Goal: Find specific page/section: Find specific page/section

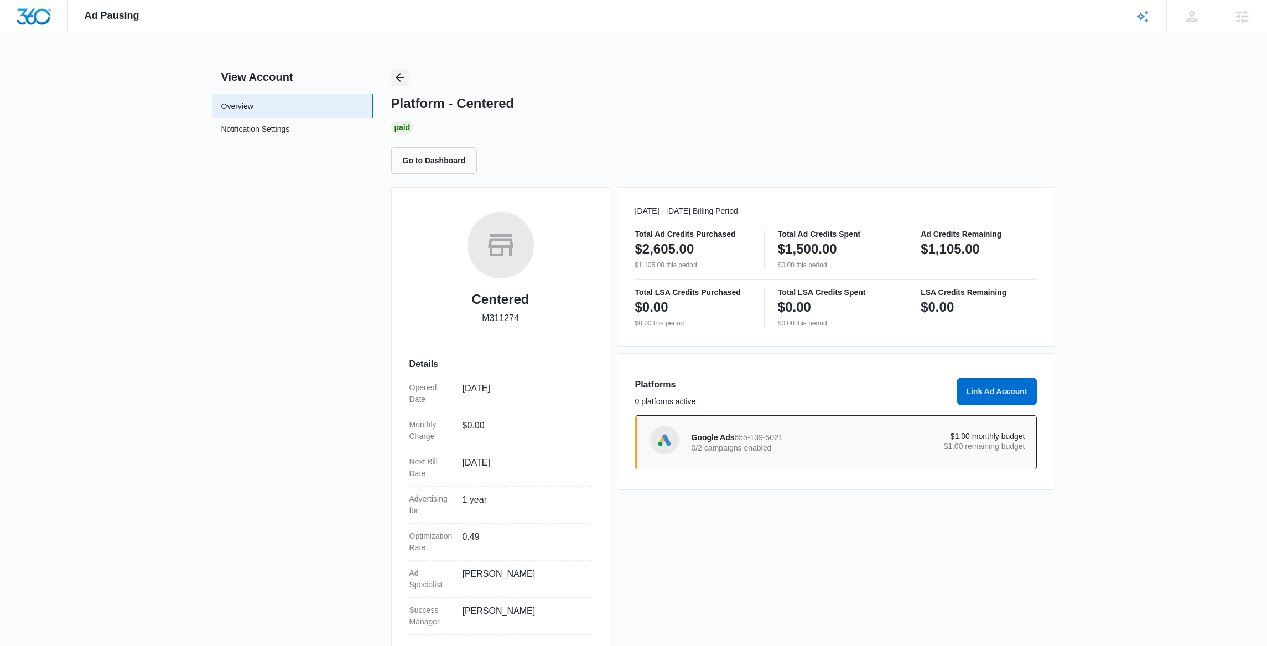
click at [400, 77] on icon "Back" at bounding box center [400, 77] width 9 height 9
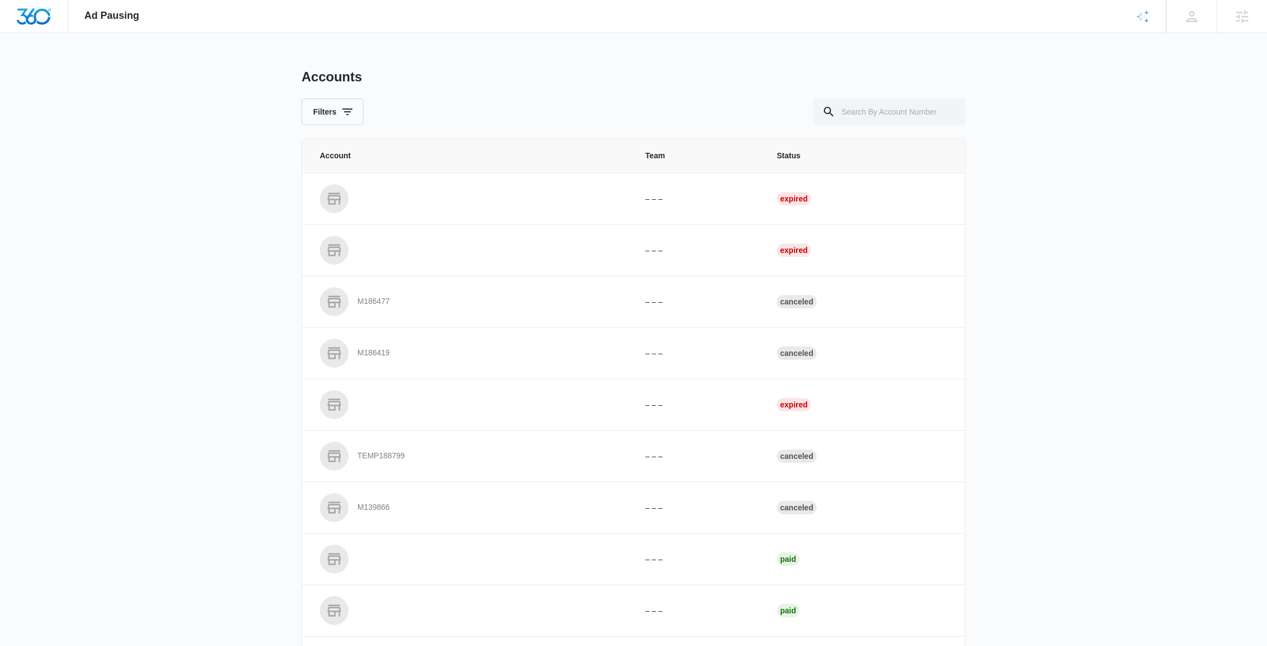
click at [833, 96] on div "Accounts Filters" at bounding box center [633, 97] width 664 height 56
click at [850, 110] on input "text" at bounding box center [889, 111] width 152 height 27
paste input "M334328"
type input "M334328"
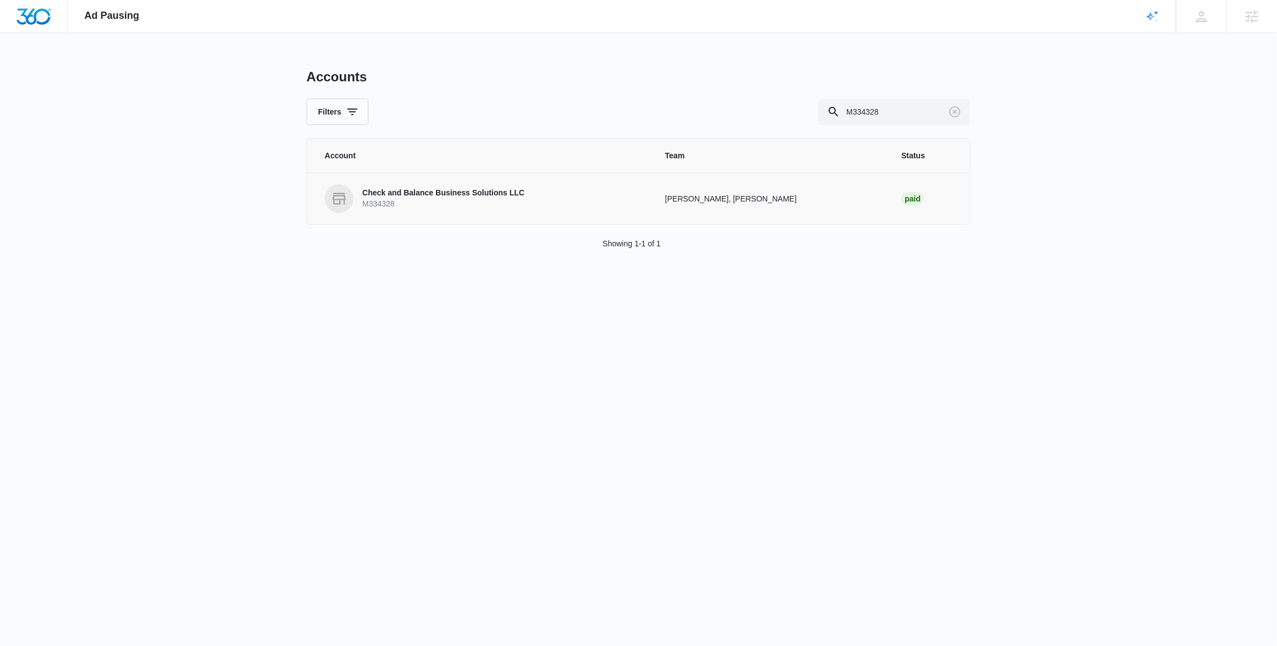
click at [475, 212] on link "Check and Balance Business Solutions LLC M334328" at bounding box center [482, 198] width 314 height 29
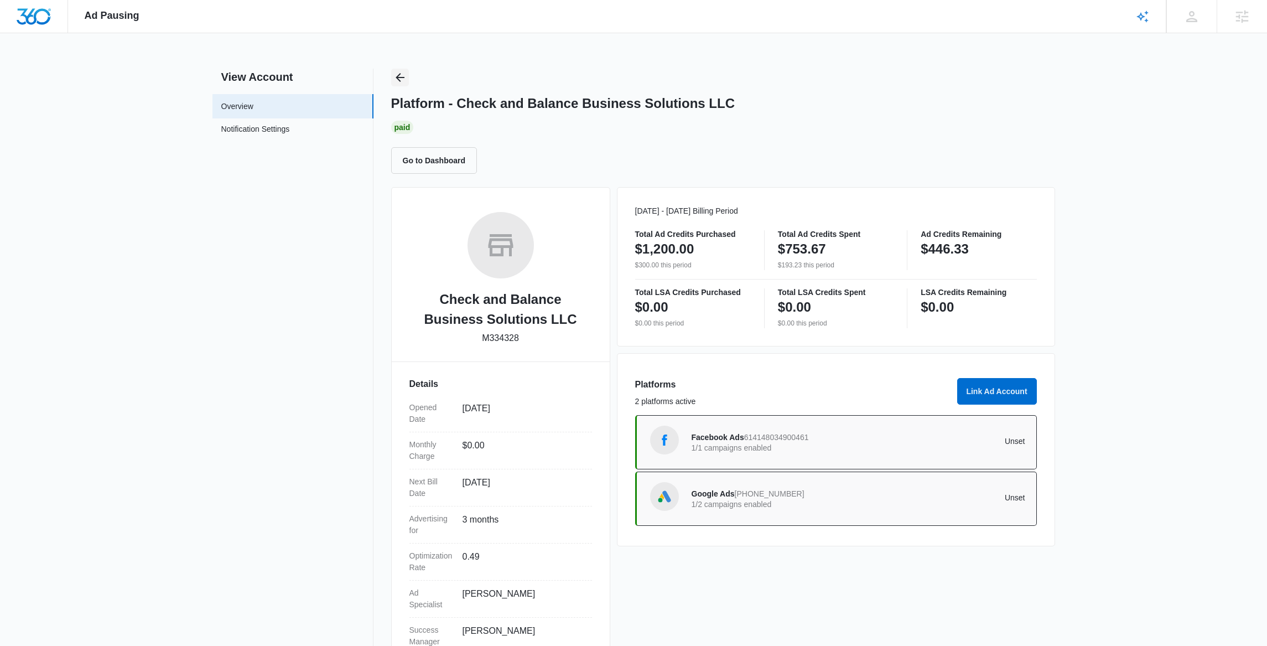
click at [398, 79] on icon "Back" at bounding box center [399, 77] width 13 height 13
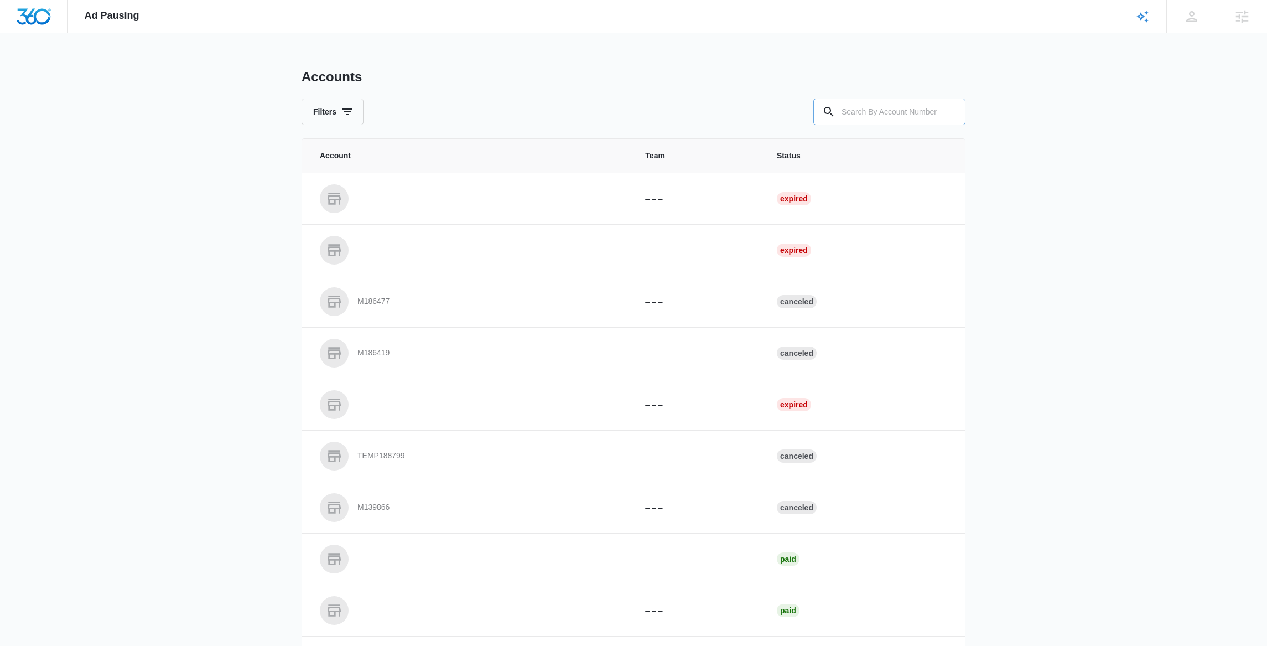
click at [937, 116] on input "text" at bounding box center [889, 111] width 152 height 27
paste input "M332488"
type input "M332488"
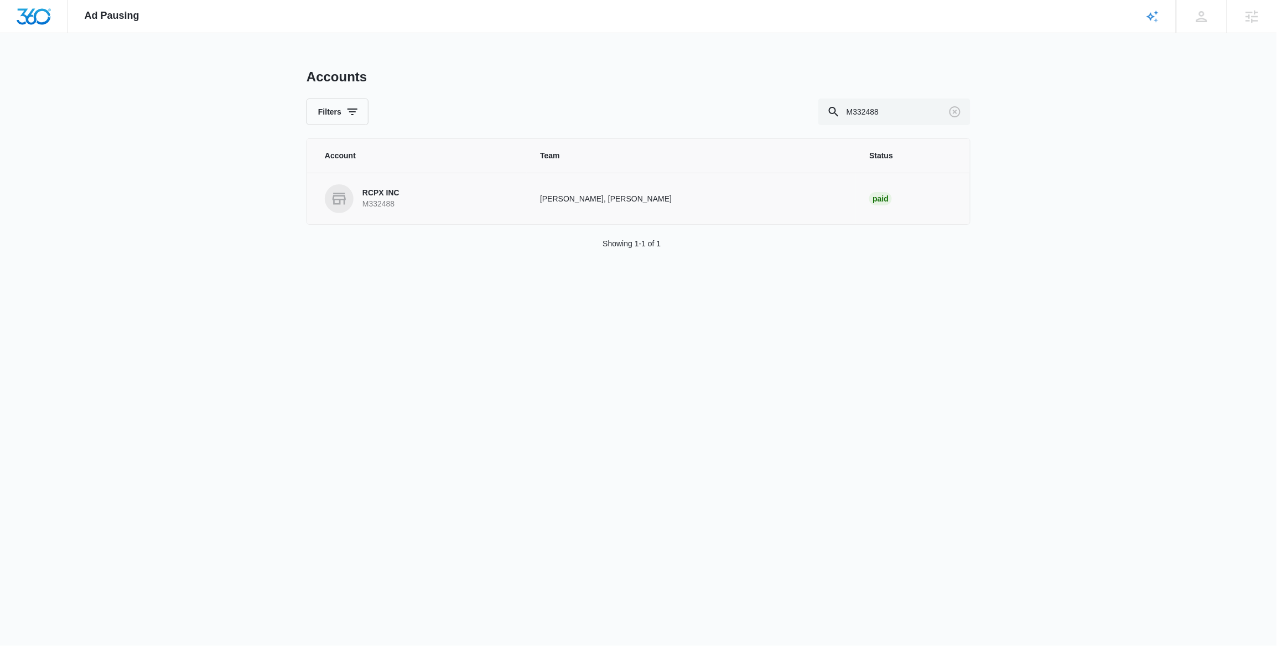
click at [476, 199] on link "RCPX INC M332488" at bounding box center [419, 198] width 189 height 29
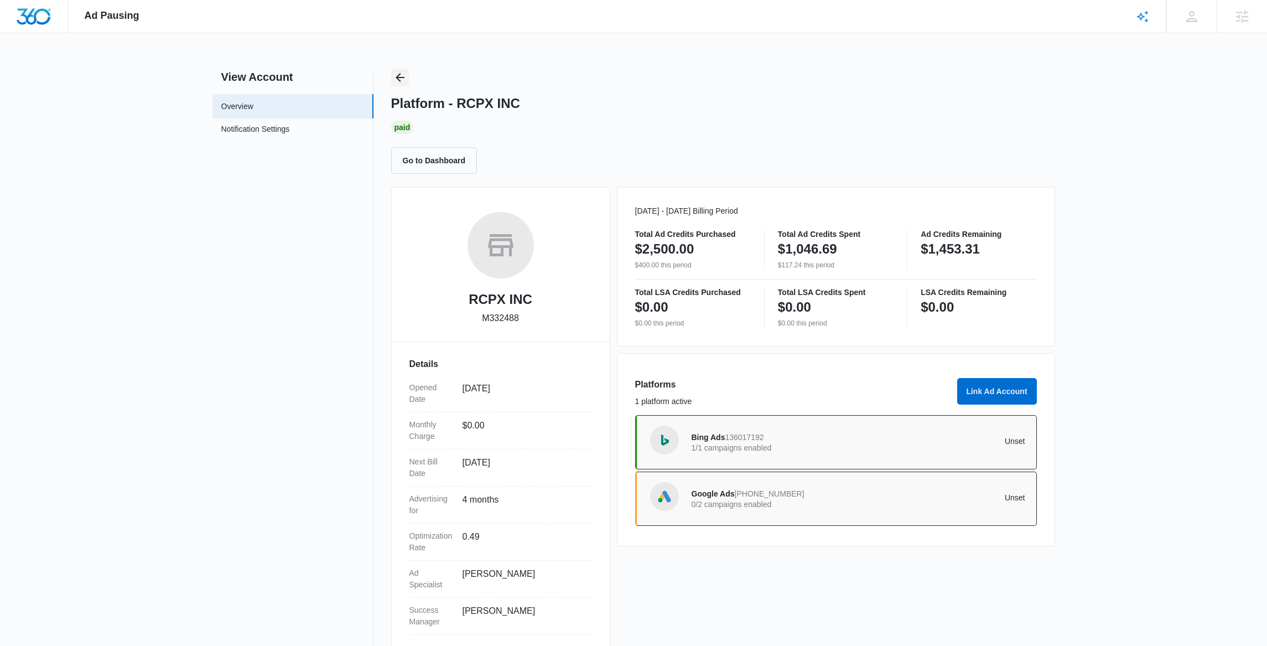
click at [398, 77] on icon "Back" at bounding box center [400, 77] width 9 height 9
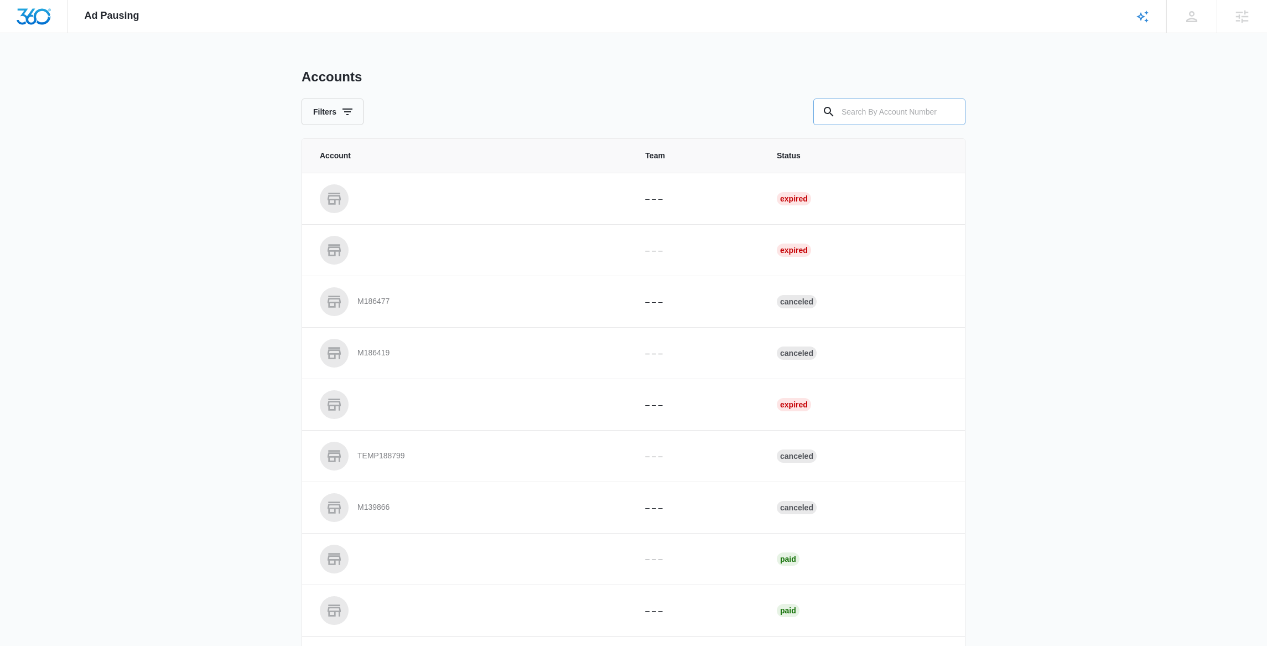
click at [863, 111] on input "text" at bounding box center [889, 111] width 152 height 27
paste input "M33662"
type input "M33662"
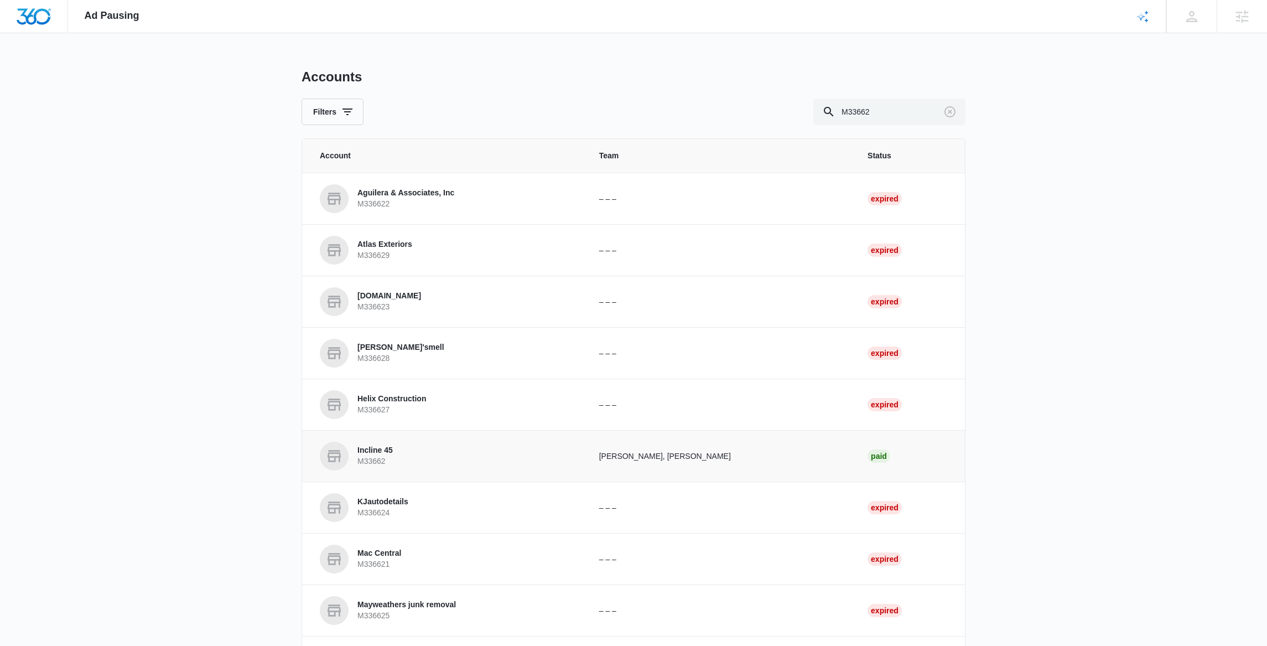
click at [389, 458] on p "M33662" at bounding box center [374, 461] width 35 height 11
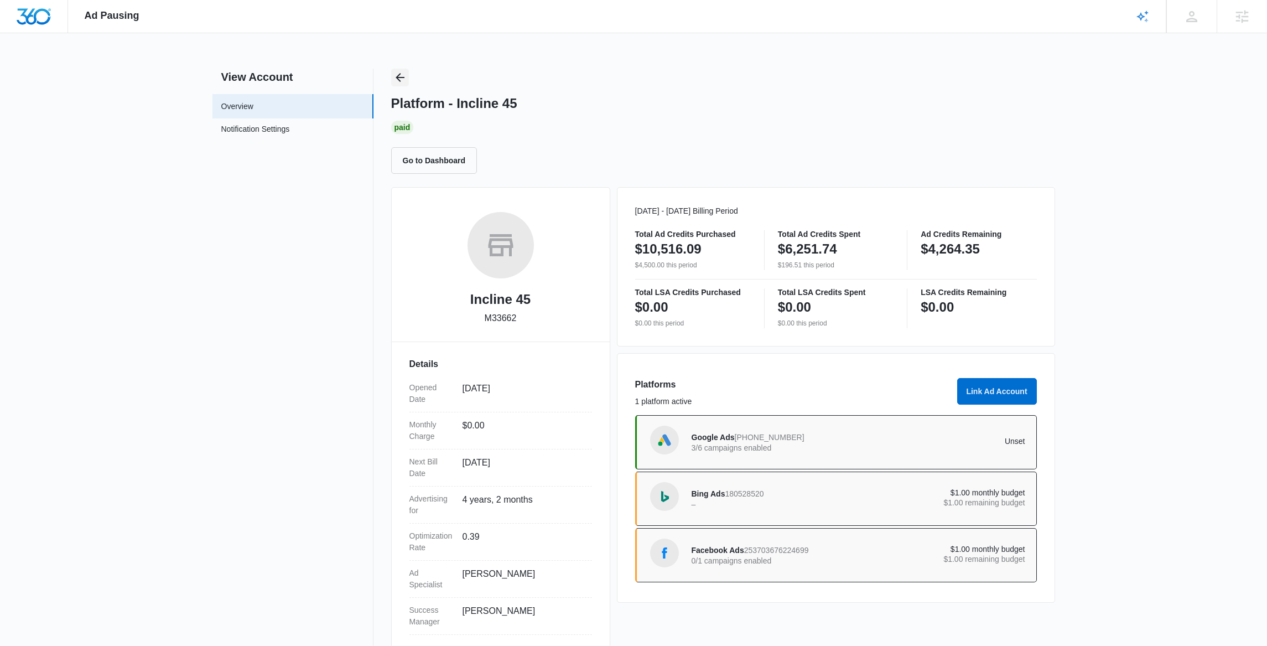
click at [403, 82] on icon "Back" at bounding box center [399, 77] width 13 height 13
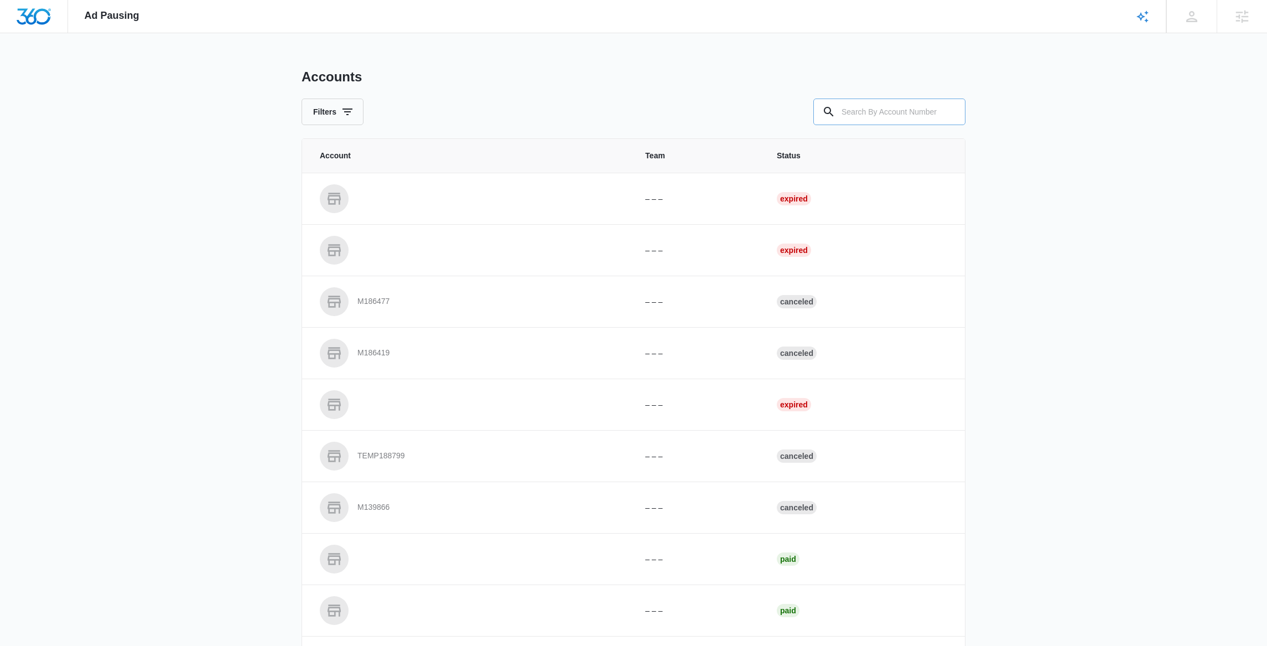
click at [864, 116] on input "text" at bounding box center [889, 111] width 152 height 27
paste input "M334229"
type input "M334229"
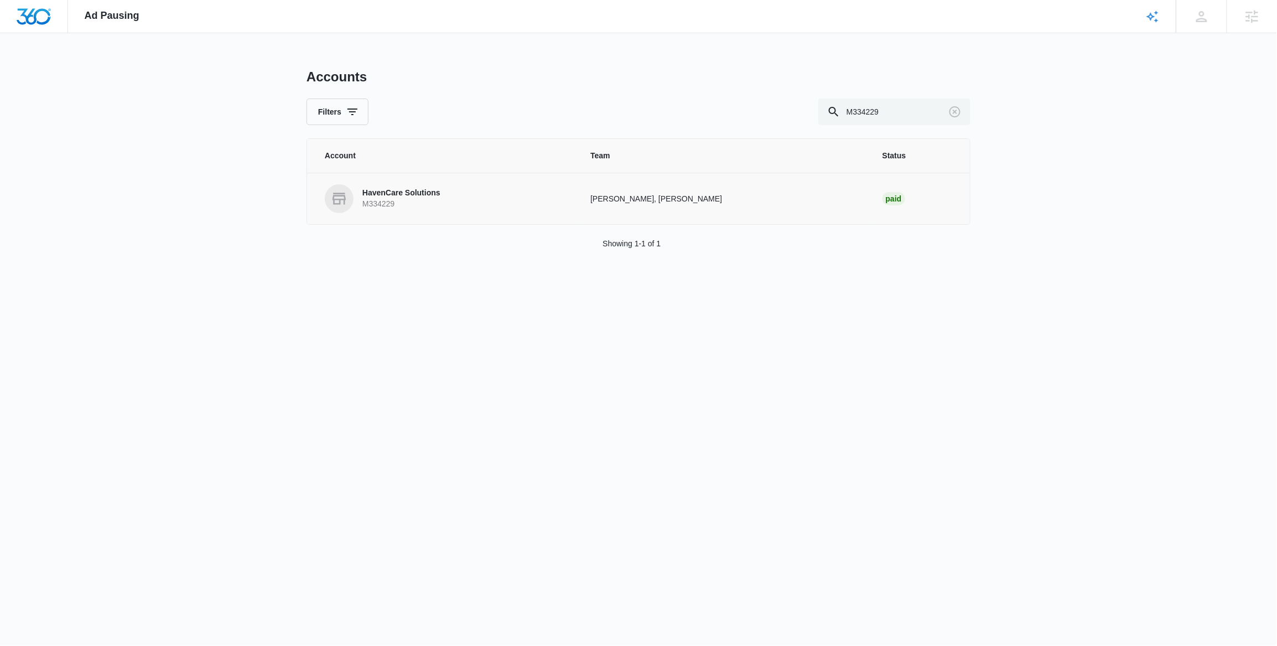
click at [426, 205] on p "M334229" at bounding box center [401, 204] width 78 height 11
